Goal: Task Accomplishment & Management: Use online tool/utility

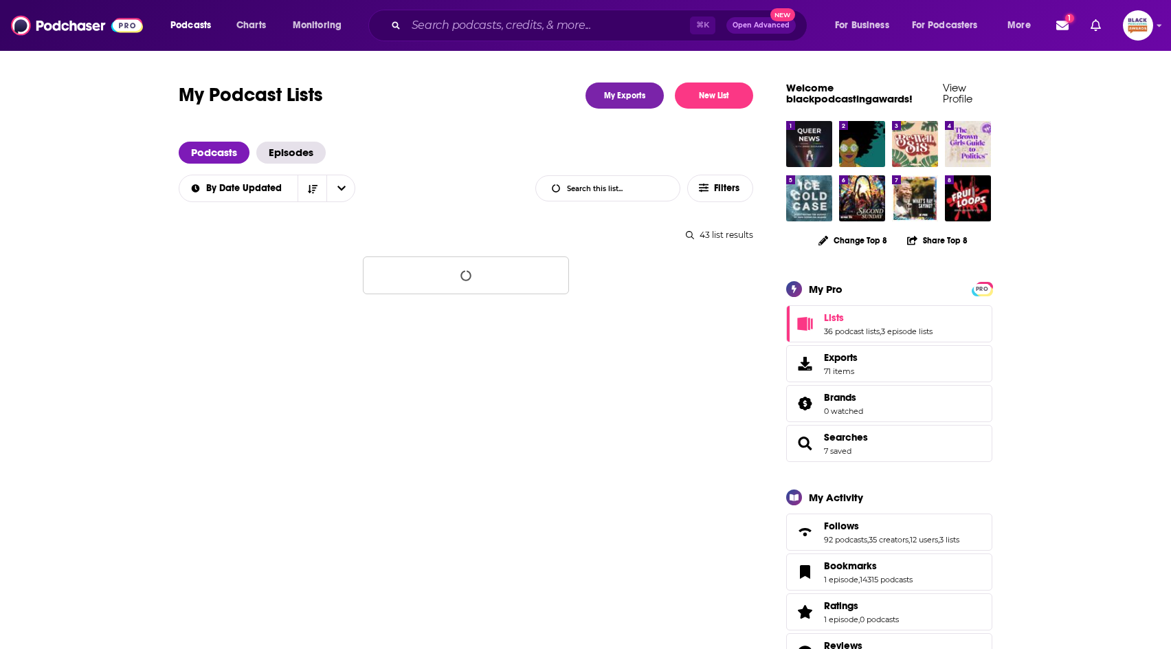
click at [595, 37] on div "⌘ K Open Advanced New" at bounding box center [587, 26] width 439 height 32
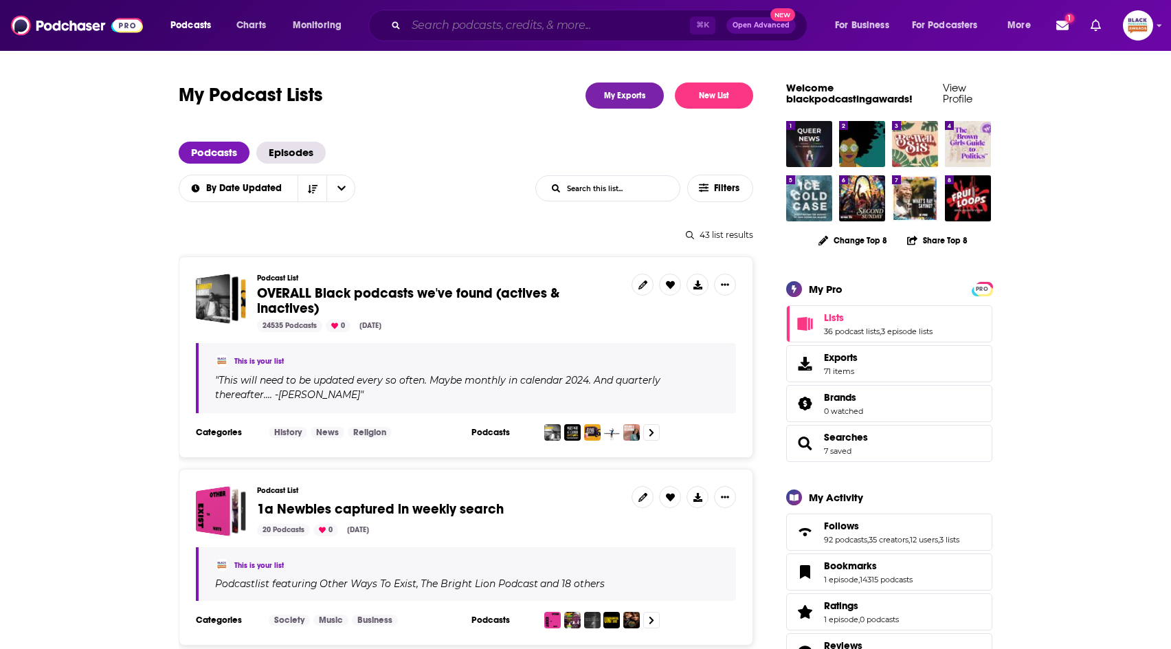
click at [564, 31] on input "Search podcasts, credits, & more..." at bounding box center [548, 25] width 284 height 22
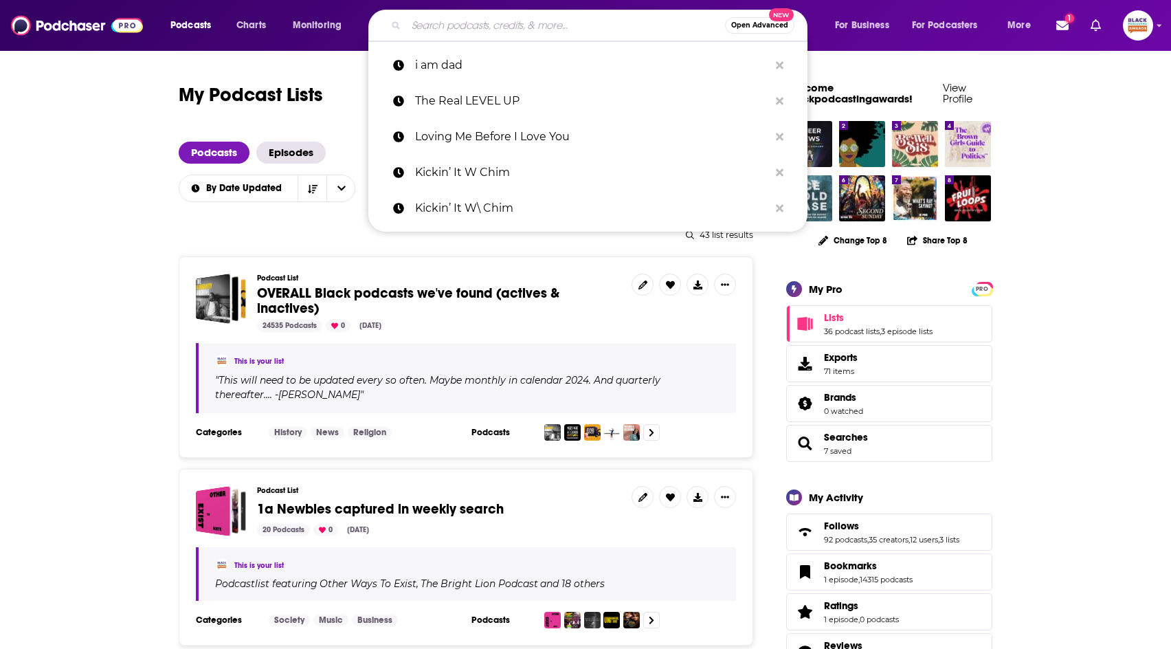
paste input "Giving Black Podcast"
type input "Giving Black Podcast"
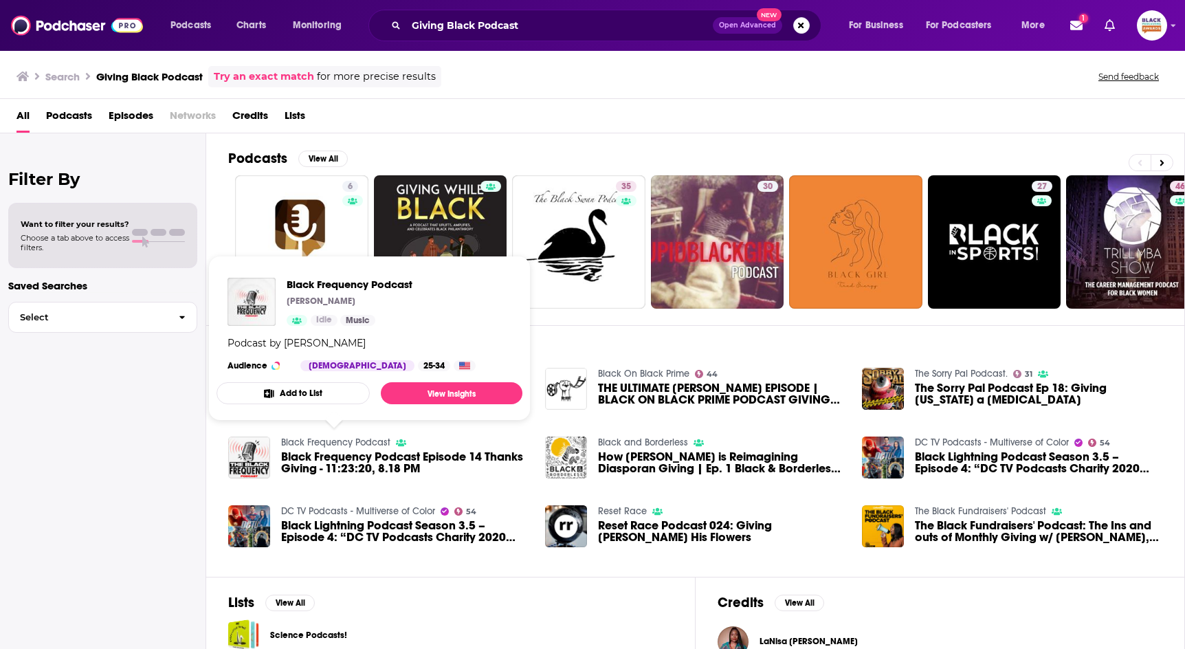
click at [308, 396] on button "Add to List" at bounding box center [293, 393] width 153 height 22
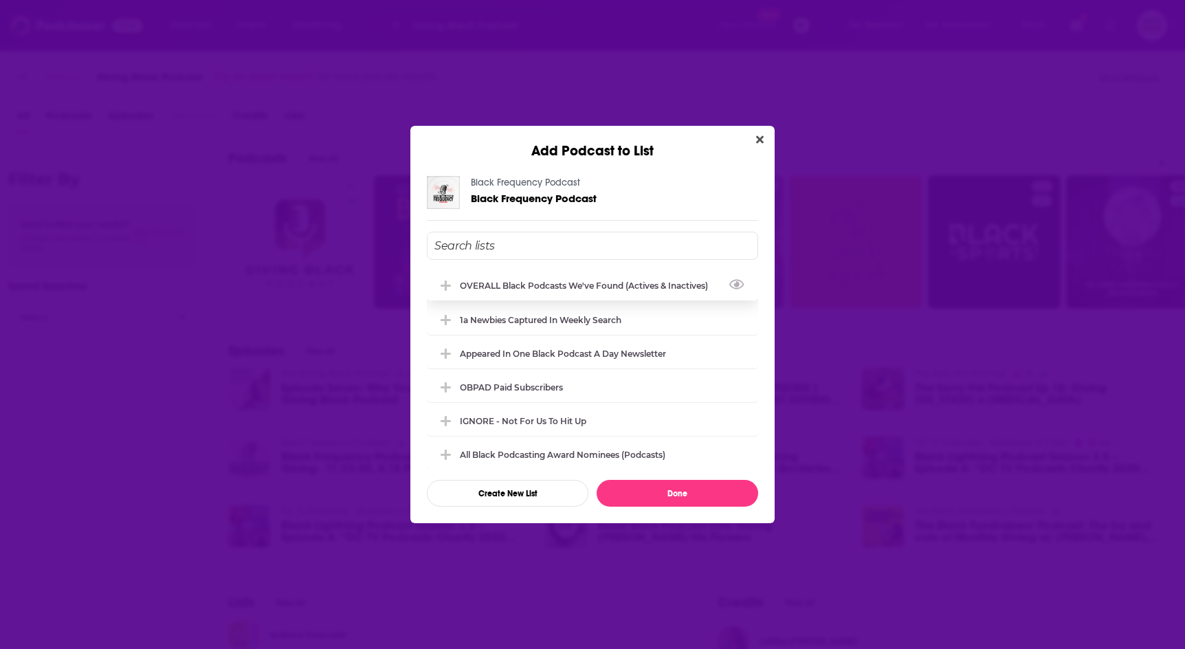
click at [649, 287] on div "OVERALL Black podcasts we've found (actives & inactives)" at bounding box center [588, 285] width 256 height 10
click at [654, 482] on button "Done" at bounding box center [678, 493] width 162 height 27
